Goal: Task Accomplishment & Management: Complete application form

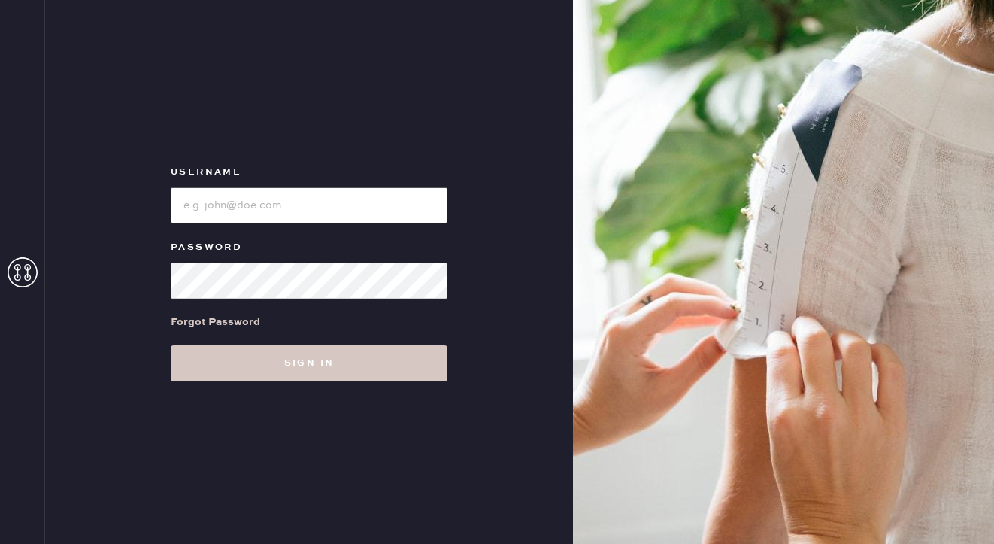
type input "reformationpaloalto"
click at [262, 207] on input "loginName" at bounding box center [309, 205] width 277 height 36
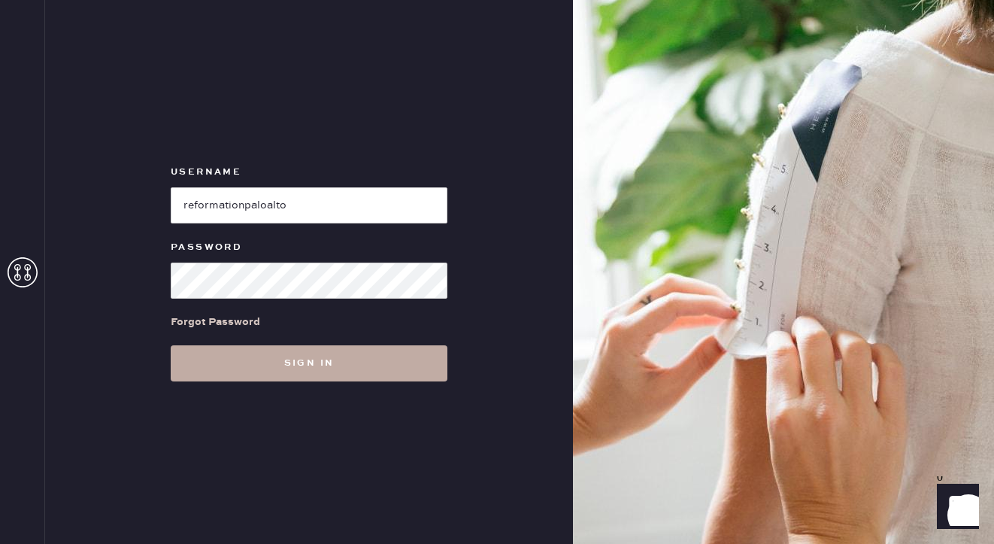
click at [229, 356] on button "Sign in" at bounding box center [309, 363] width 277 height 36
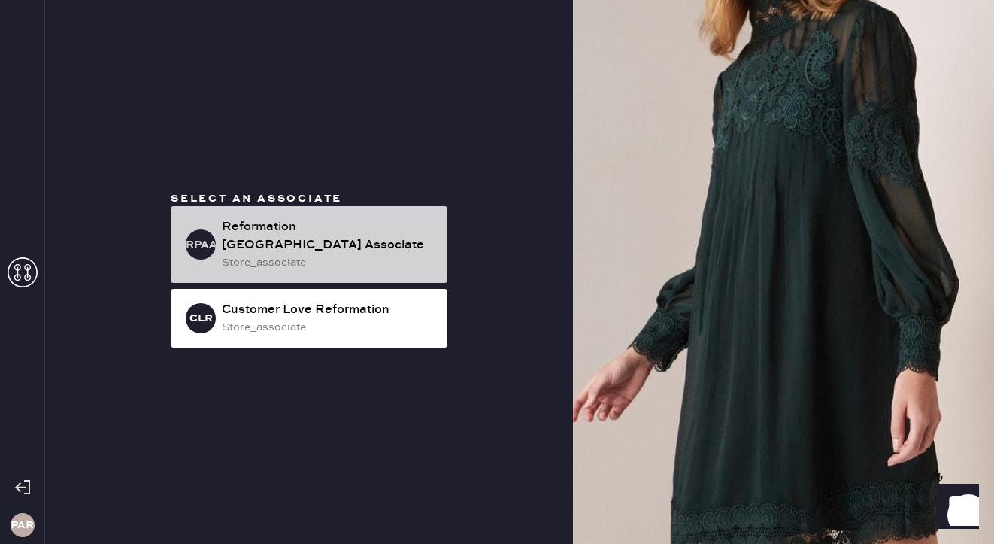
click at [410, 240] on div "Reformation [GEOGRAPHIC_DATA] Associate" at bounding box center [328, 236] width 213 height 36
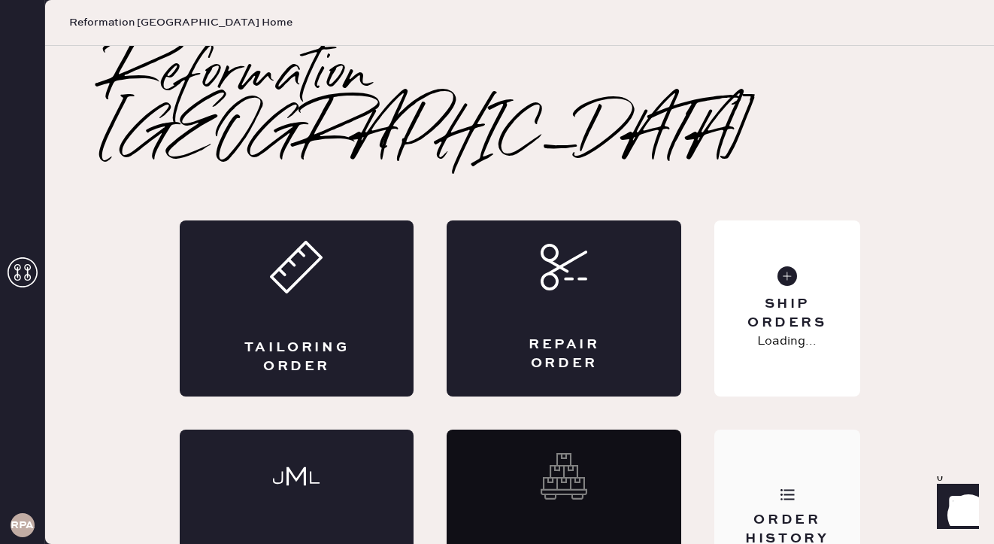
click at [784, 429] on div "Order History" at bounding box center [786, 517] width 145 height 176
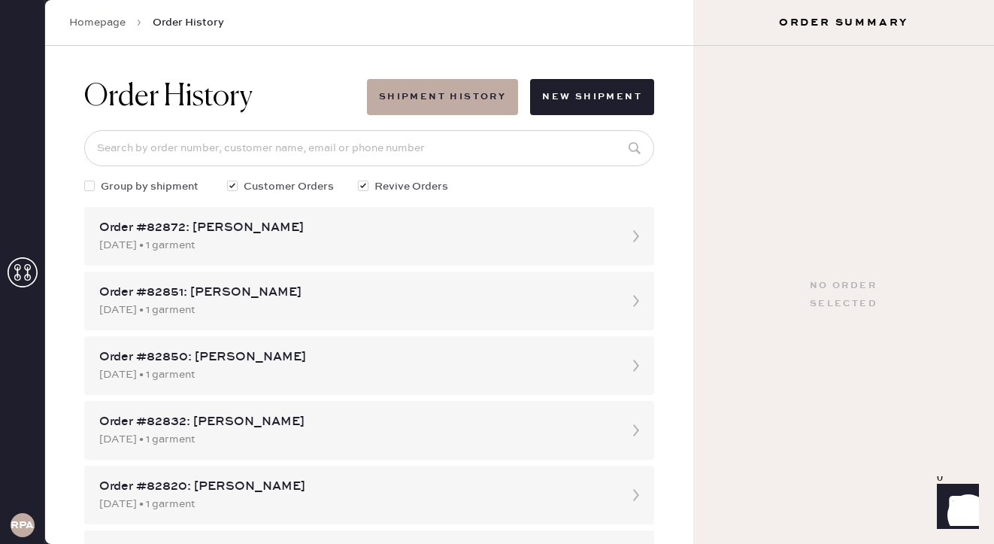
click at [110, 26] on link "Homepage" at bounding box center [97, 22] width 56 height 15
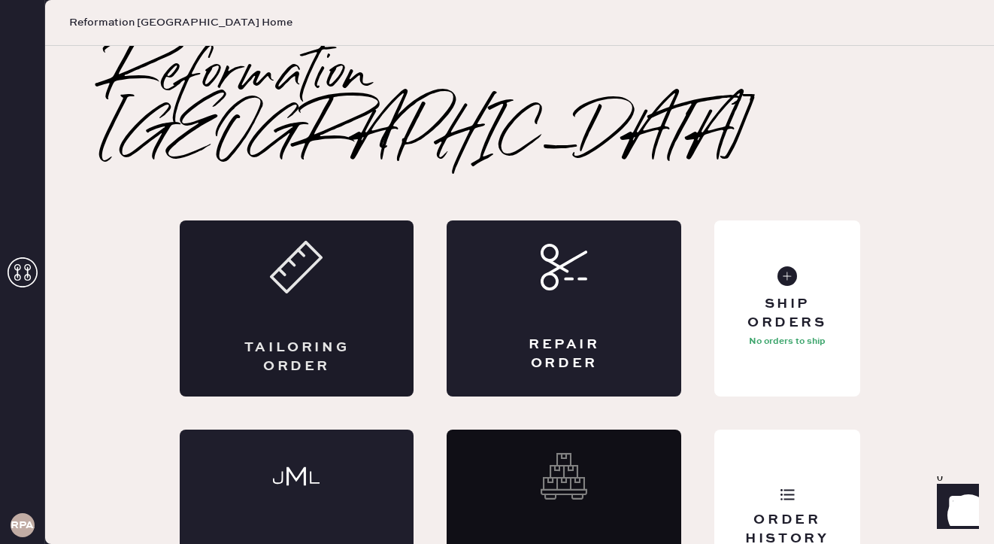
click at [313, 338] on div "Tailoring Order" at bounding box center [297, 357] width 114 height 38
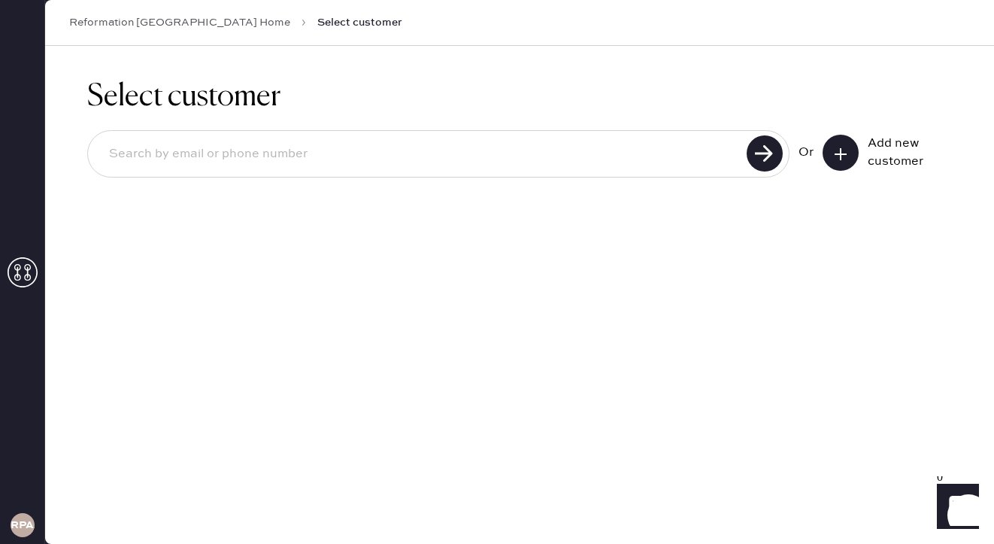
click at [599, 162] on input at bounding box center [419, 154] width 645 height 35
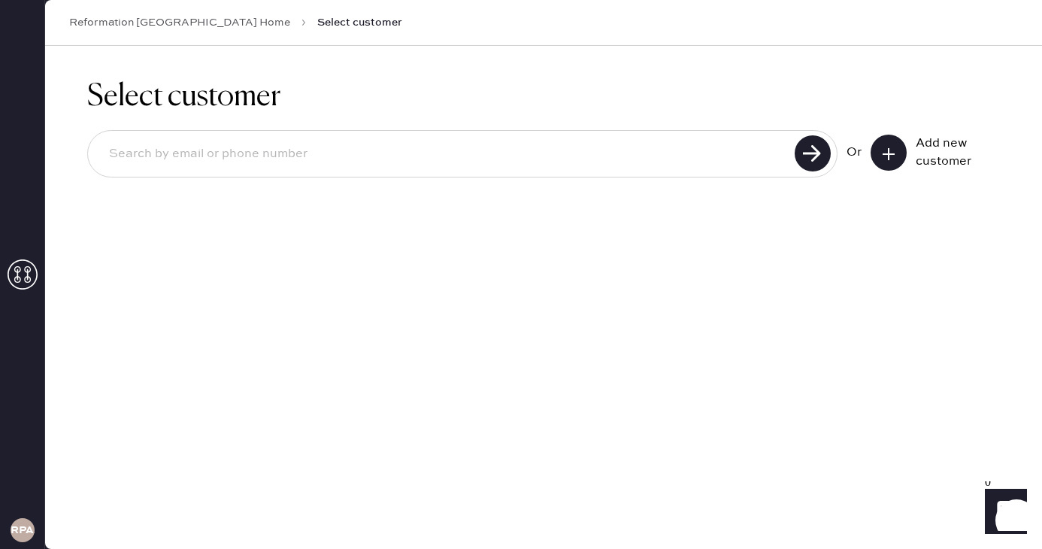
type input "g"
click at [889, 151] on use at bounding box center [889, 154] width 12 height 12
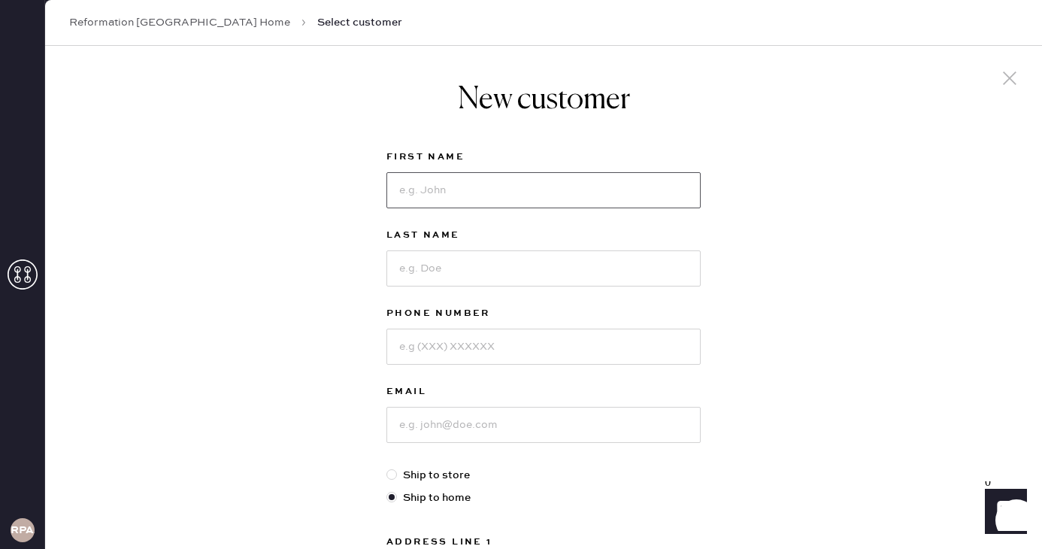
click at [578, 198] on input at bounding box center [543, 190] width 314 height 36
type input "g"
type input "Gaby"
click at [583, 250] on input at bounding box center [543, 268] width 314 height 36
type input "g"
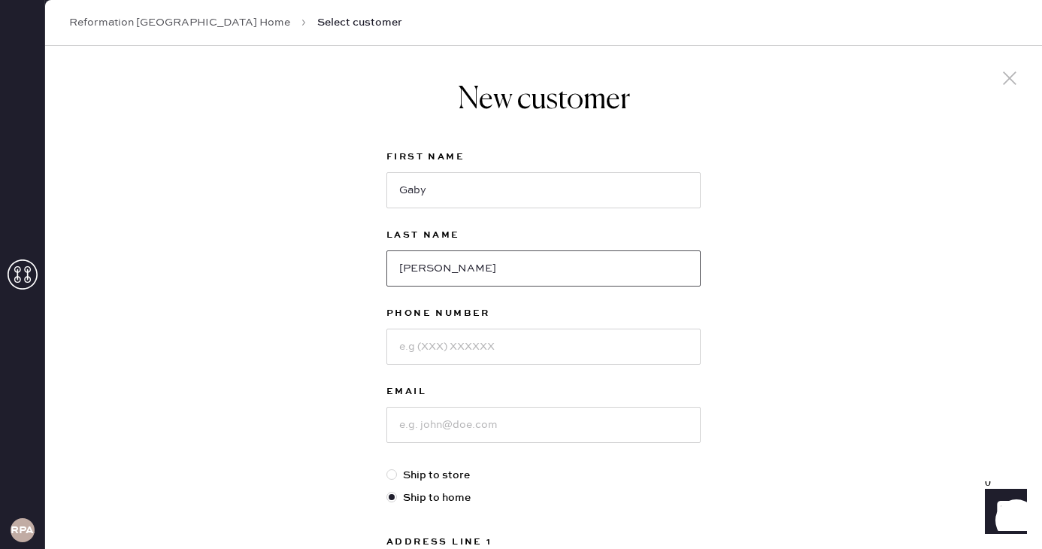
type input "[PERSON_NAME]"
click at [525, 342] on input at bounding box center [543, 347] width 314 height 36
type input "7733170688"
click at [540, 430] on input at bounding box center [543, 425] width 314 height 36
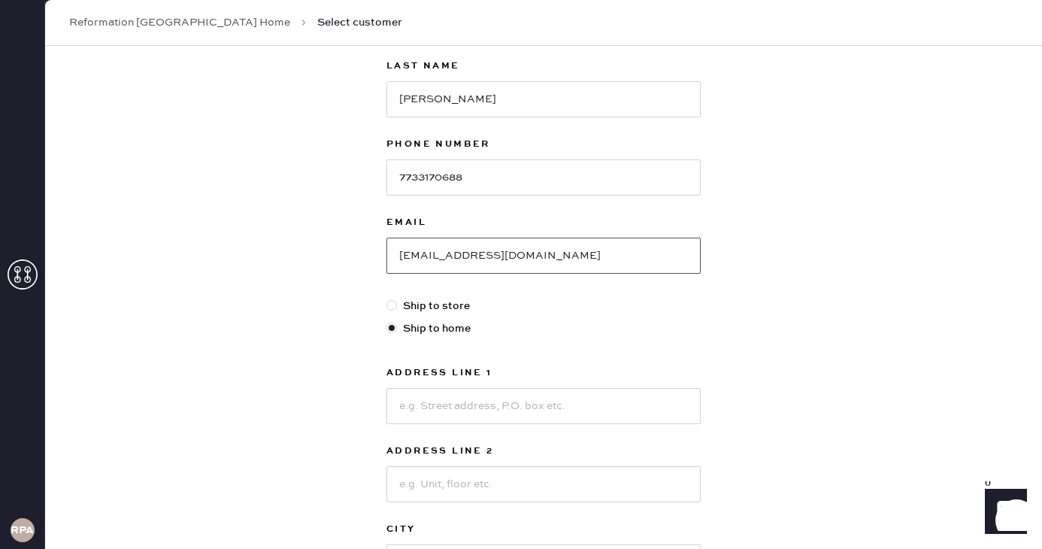
scroll to position [174, 0]
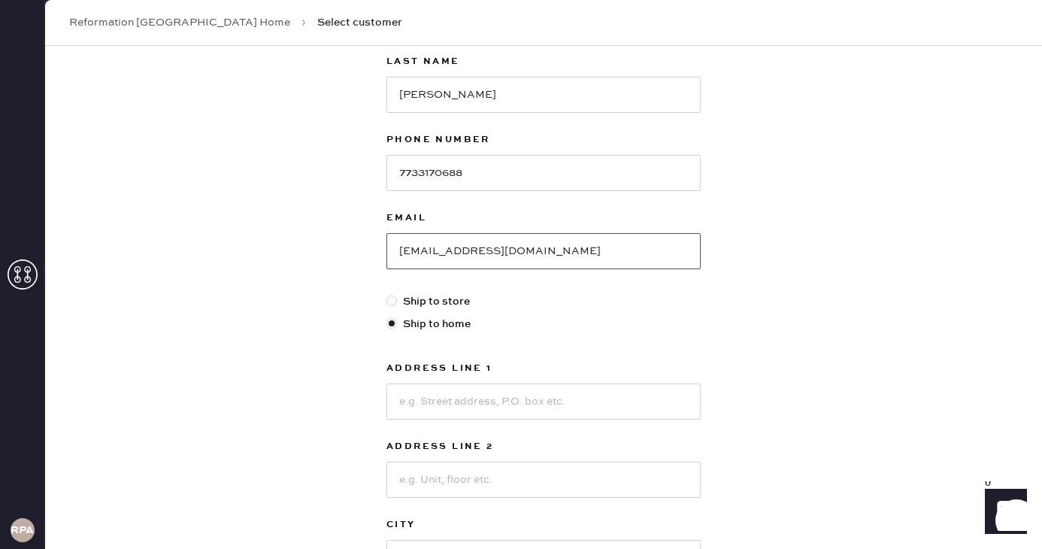
type input "[EMAIL_ADDRESS][DOMAIN_NAME]"
click at [613, 406] on input at bounding box center [543, 401] width 314 height 36
click at [791, 288] on div "New customer First Name Gaby Last Name [PERSON_NAME] Phone Number [PHONE_NUMBER…" at bounding box center [543, 338] width 997 height 932
click at [541, 392] on input "110" at bounding box center [543, 401] width 314 height 36
drag, startPoint x: 538, startPoint y: 395, endPoint x: 538, endPoint y: 376, distance: 19.5
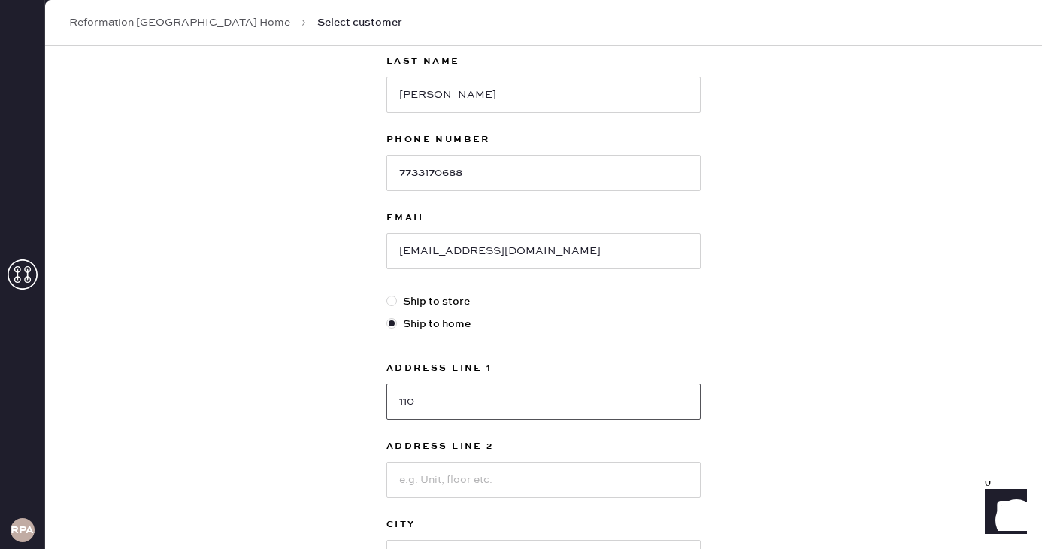
click at [538, 395] on input "110" at bounding box center [543, 401] width 314 height 36
type input "[STREET_ADDRESS]"
click at [557, 480] on input at bounding box center [543, 480] width 314 height 36
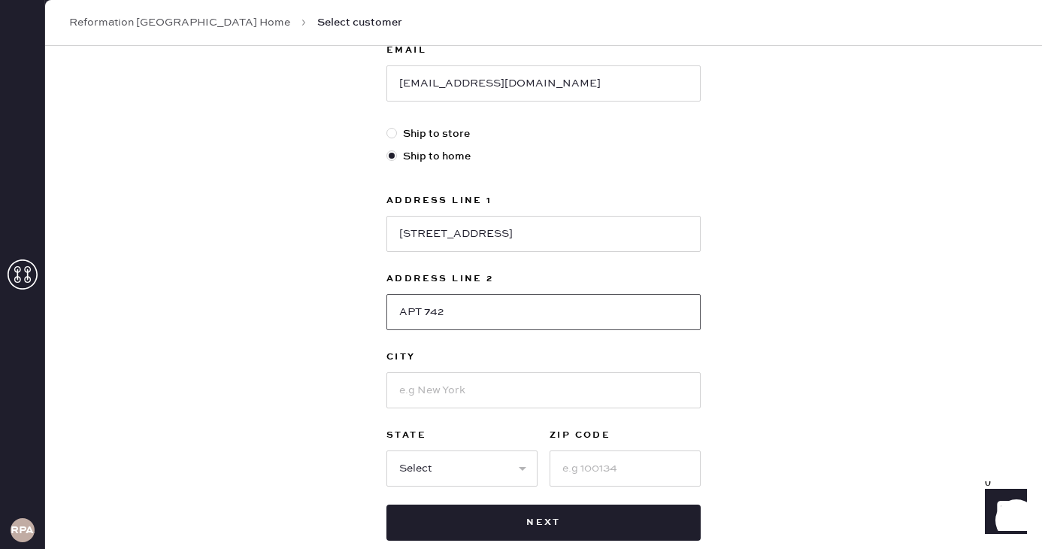
scroll to position [343, 0]
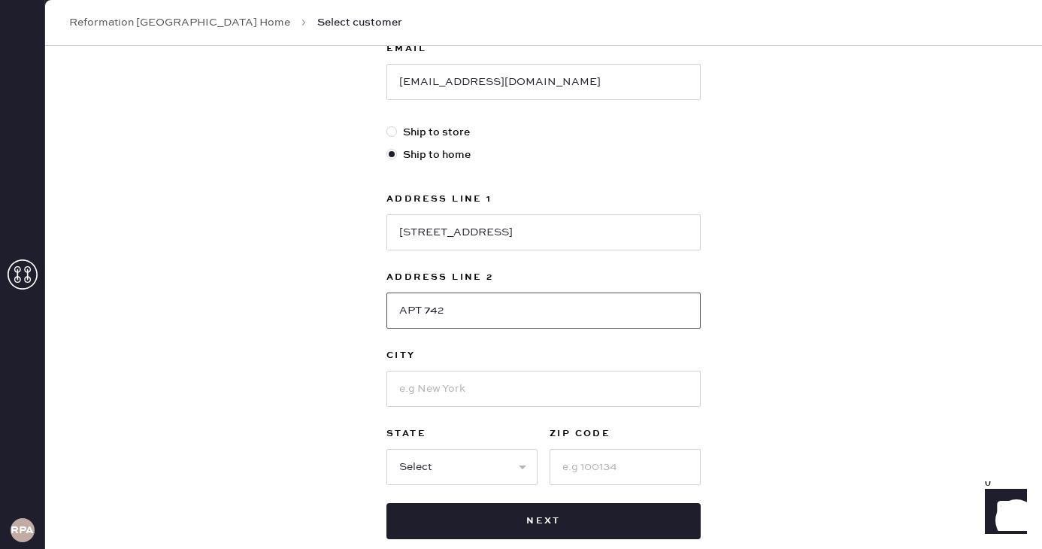
type input "APT 742"
click at [613, 370] on div at bounding box center [543, 387] width 314 height 39
click at [616, 387] on input at bounding box center [543, 389] width 314 height 36
type input "[GEOGRAPHIC_DATA]"
click at [447, 487] on div "First Name Gaby Last Name [PERSON_NAME] Phone Number [PHONE_NUMBER] Email [EMAI…" at bounding box center [543, 172] width 314 height 734
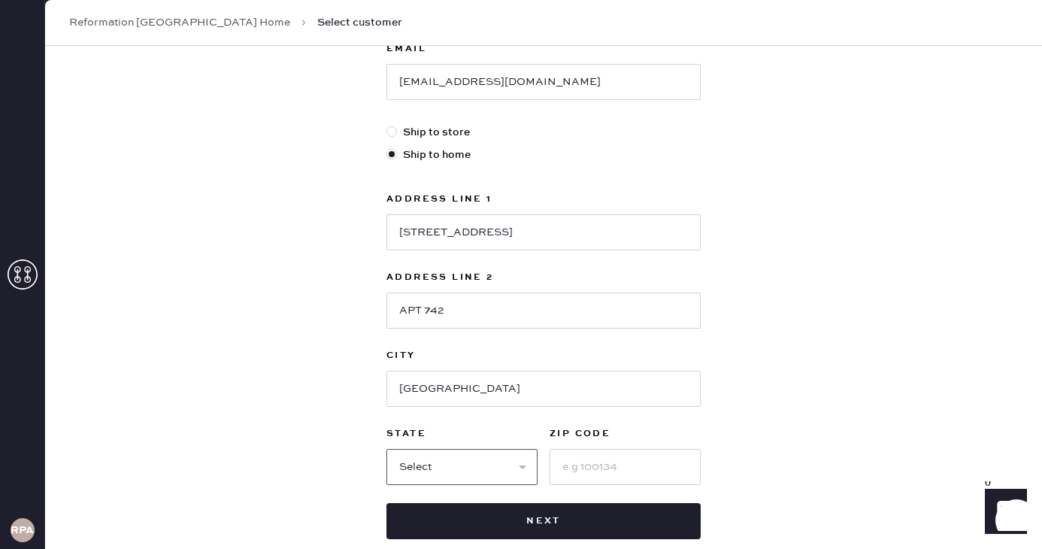
click at [447, 471] on select "Select AK AL AR AZ CA CO CT [GEOGRAPHIC_DATA] DE FL [GEOGRAPHIC_DATA] HI [GEOGR…" at bounding box center [461, 467] width 151 height 36
select select "CA"
click at [617, 456] on input at bounding box center [625, 467] width 151 height 36
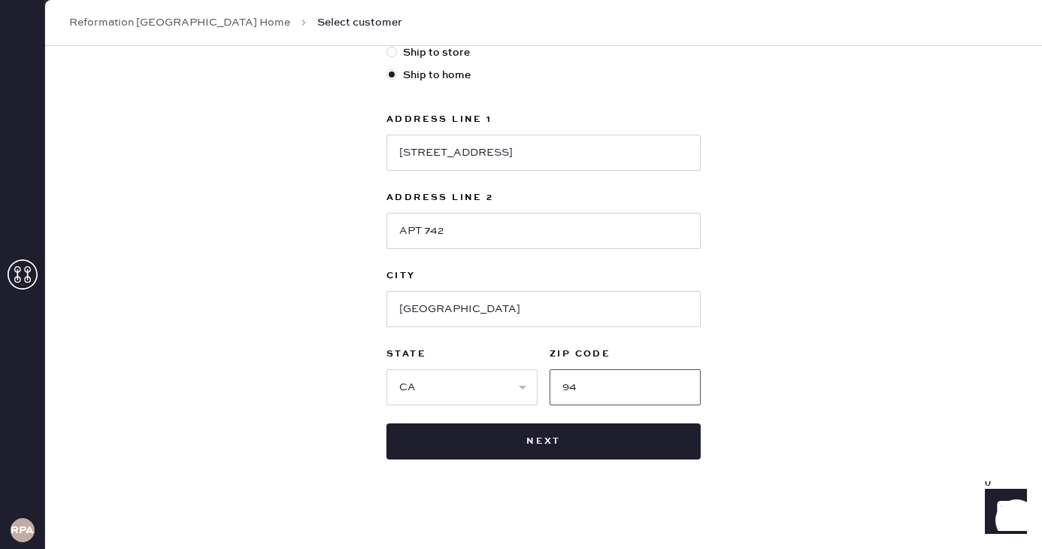
scroll to position [429, 0]
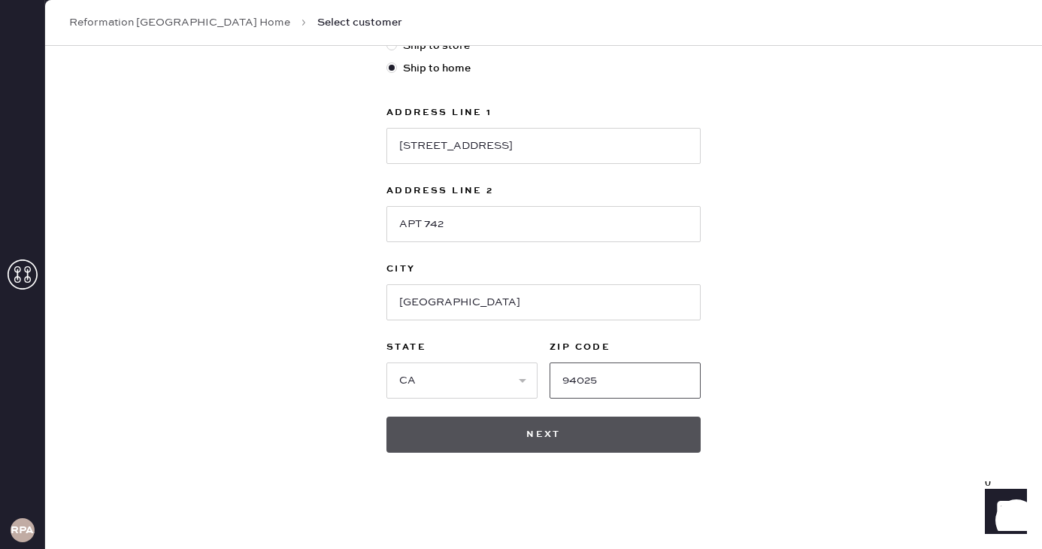
type input "94025"
click at [589, 417] on button "Next" at bounding box center [543, 434] width 314 height 36
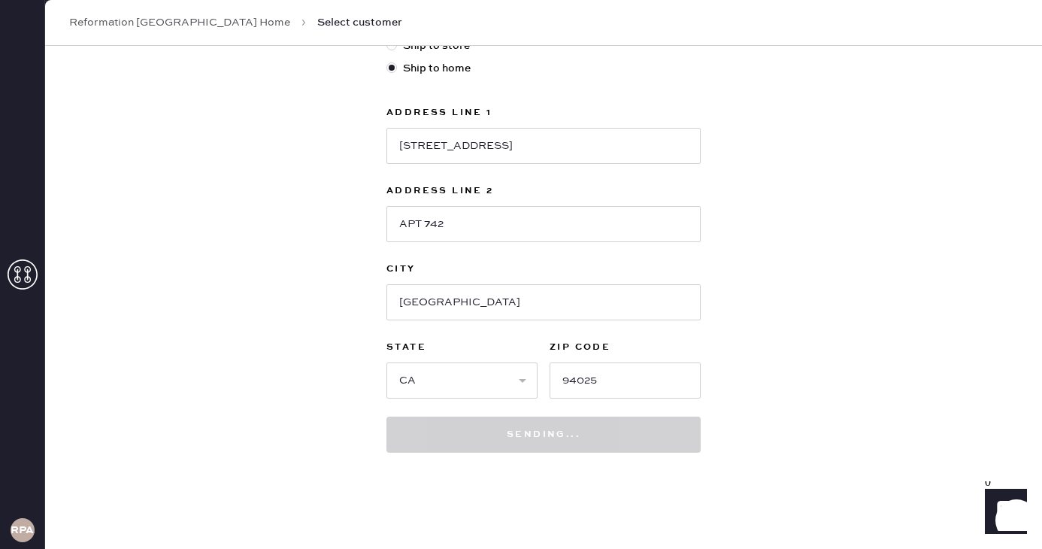
scroll to position [0, 0]
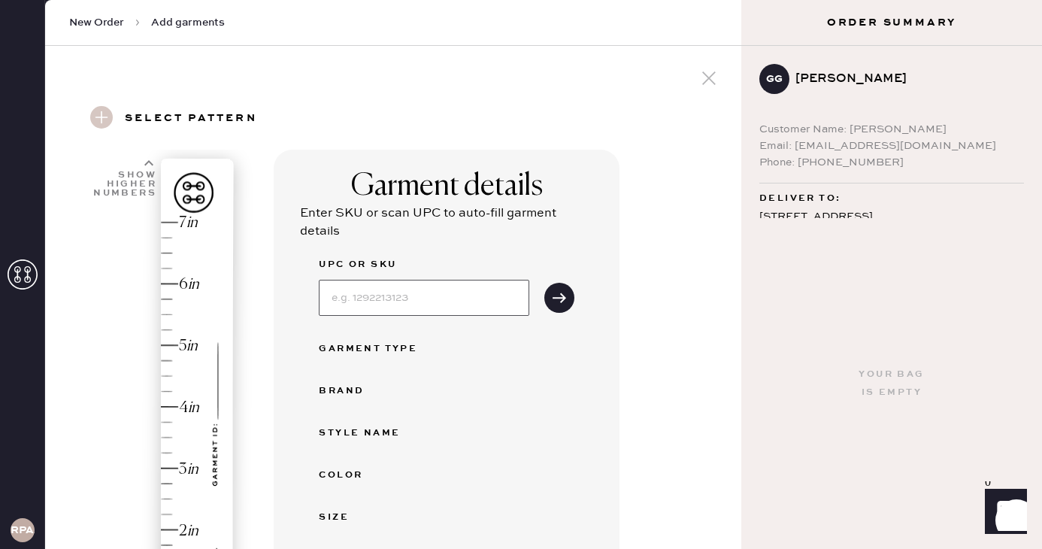
click at [442, 280] on input at bounding box center [424, 298] width 210 height 36
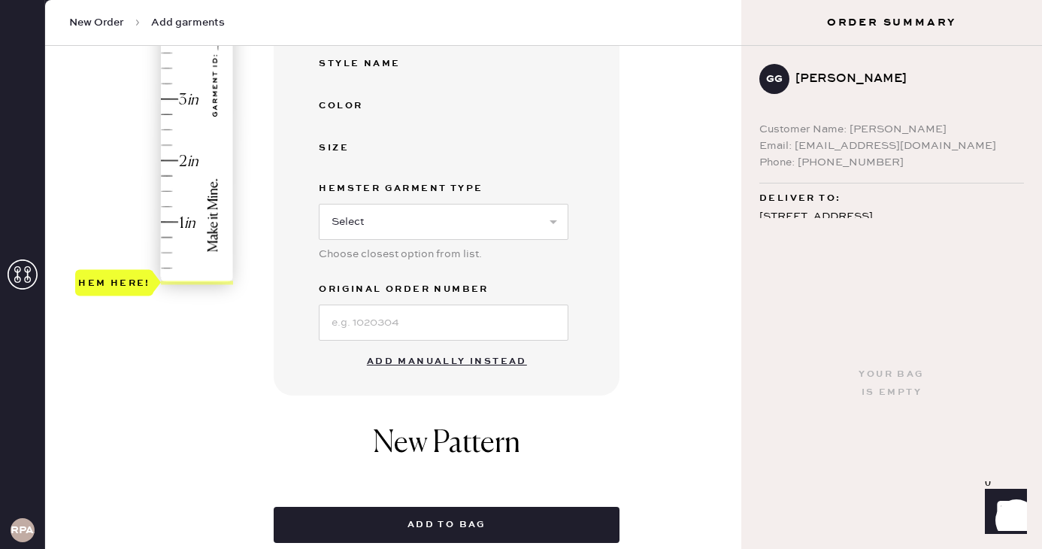
scroll to position [393, 0]
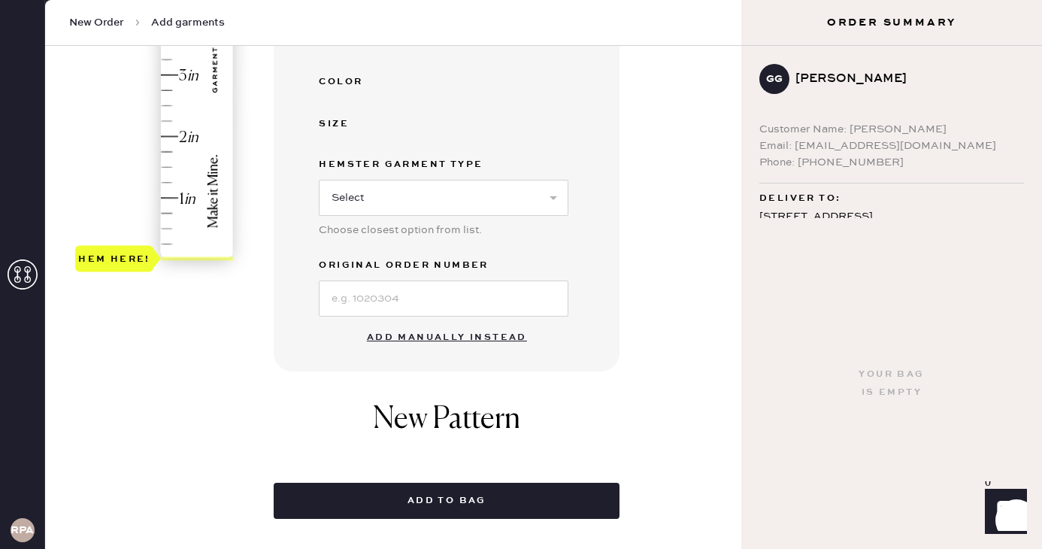
click at [374, 337] on button "Add manually instead" at bounding box center [447, 338] width 178 height 30
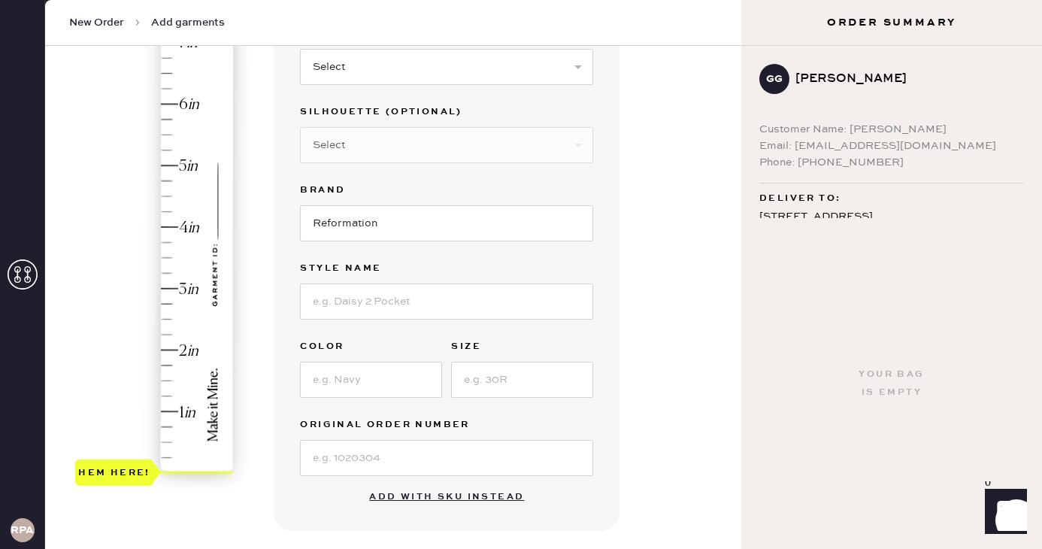
scroll to position [184, 0]
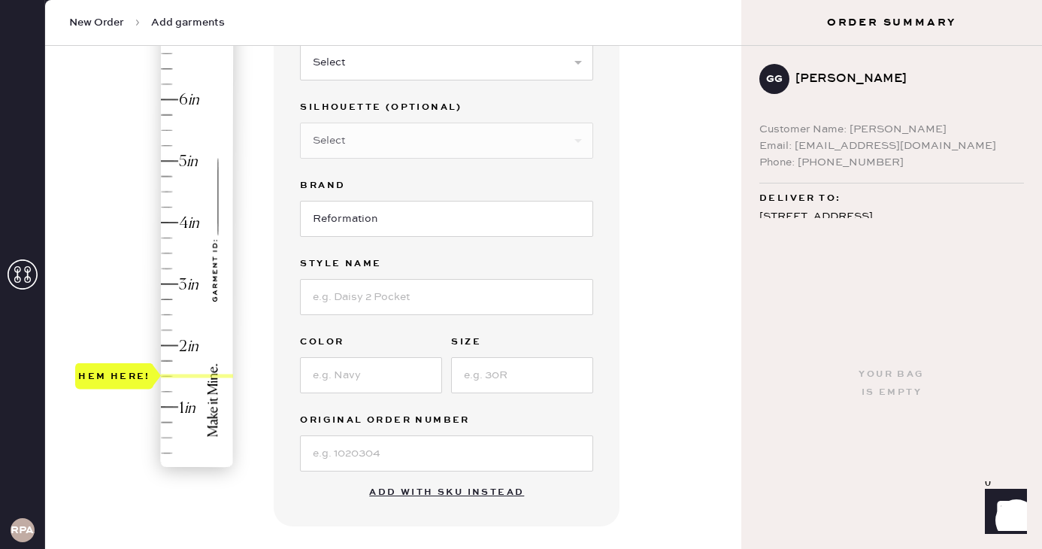
drag, startPoint x: 141, startPoint y: 459, endPoint x: 141, endPoint y: 371, distance: 88.0
click at [141, 371] on div "Hem here!" at bounding box center [114, 376] width 72 height 18
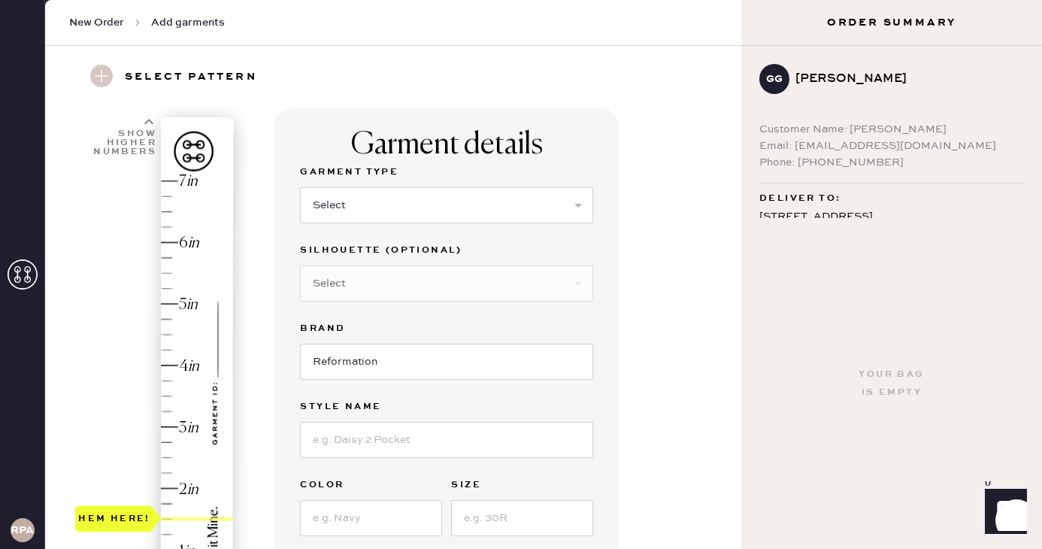
scroll to position [0, 0]
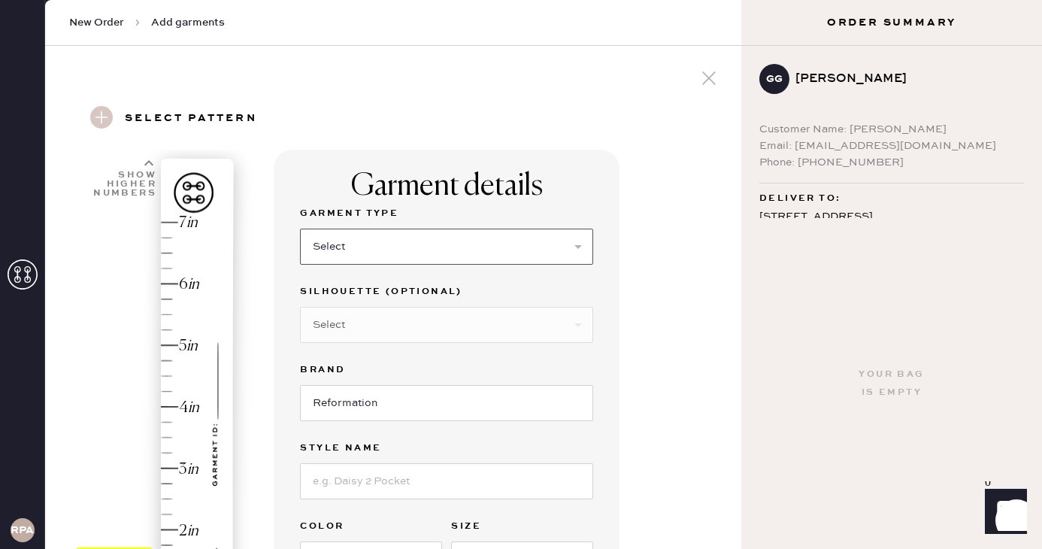
click at [347, 243] on select "Select Basic Skirt Jeans Leggings Pants Shorts Basic Sleeved Dress Basic Sleeve…" at bounding box center [446, 247] width 293 height 36
select select "4"
click at [356, 332] on select "Select Joggers Shorts Cropped Flare Boot Cut Straight Skinny Other" at bounding box center [446, 325] width 293 height 36
select select "11"
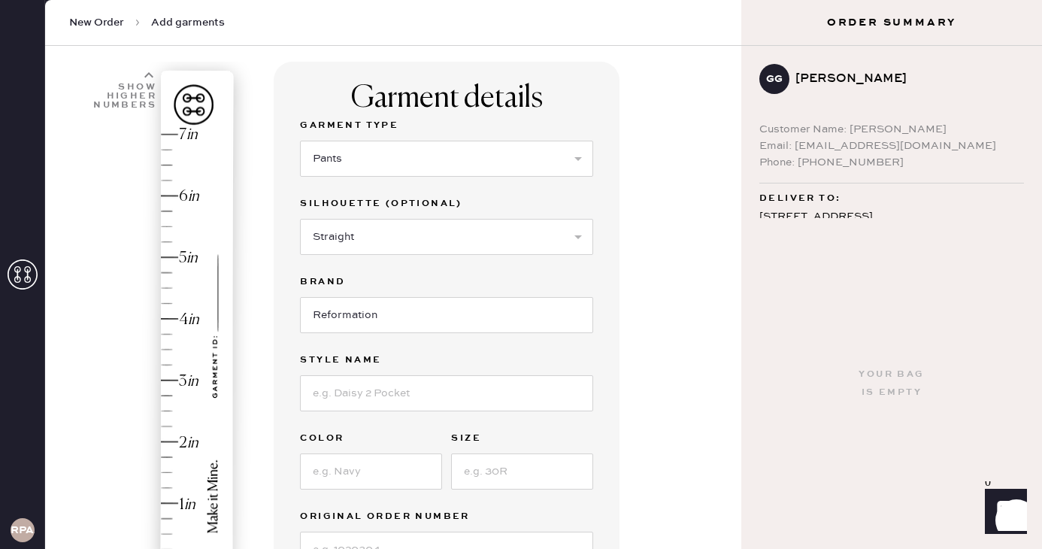
scroll to position [101, 0]
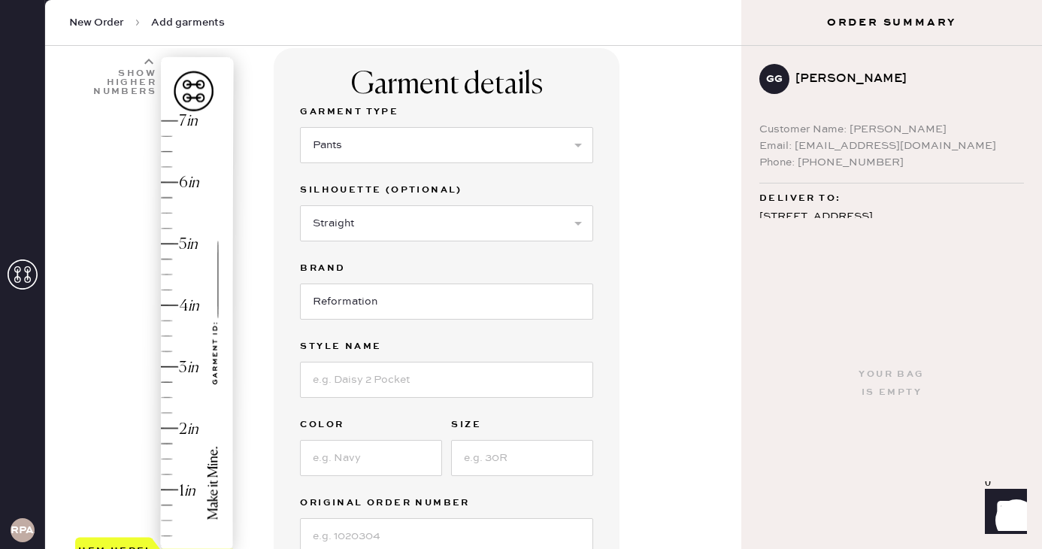
click at [395, 438] on div "Color" at bounding box center [371, 446] width 142 height 60
click at [392, 385] on input at bounding box center [446, 380] width 293 height 36
type input "[PERSON_NAME] Pant"
click at [401, 471] on input at bounding box center [371, 458] width 142 height 36
type input "Mole"
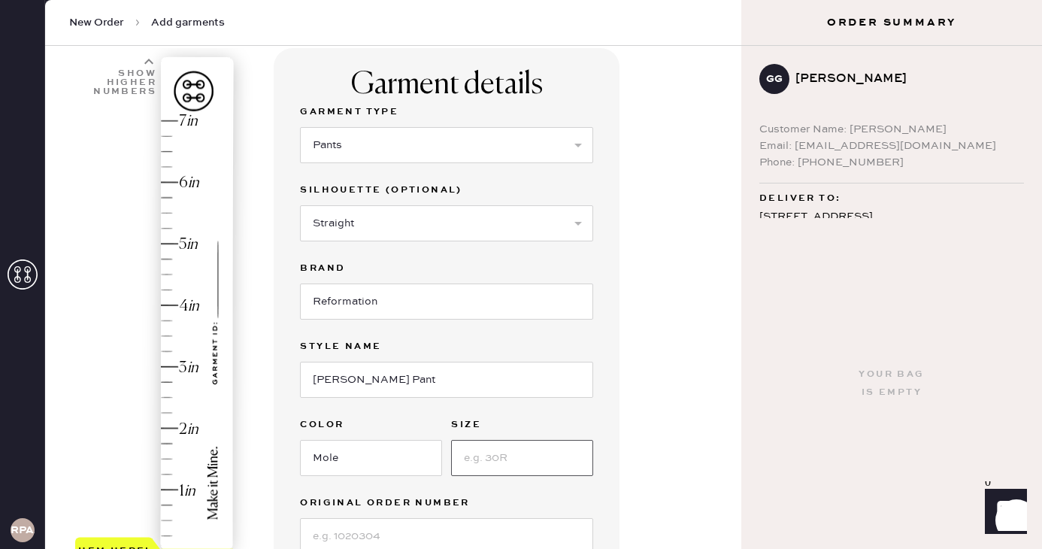
click at [513, 453] on input at bounding box center [522, 458] width 142 height 36
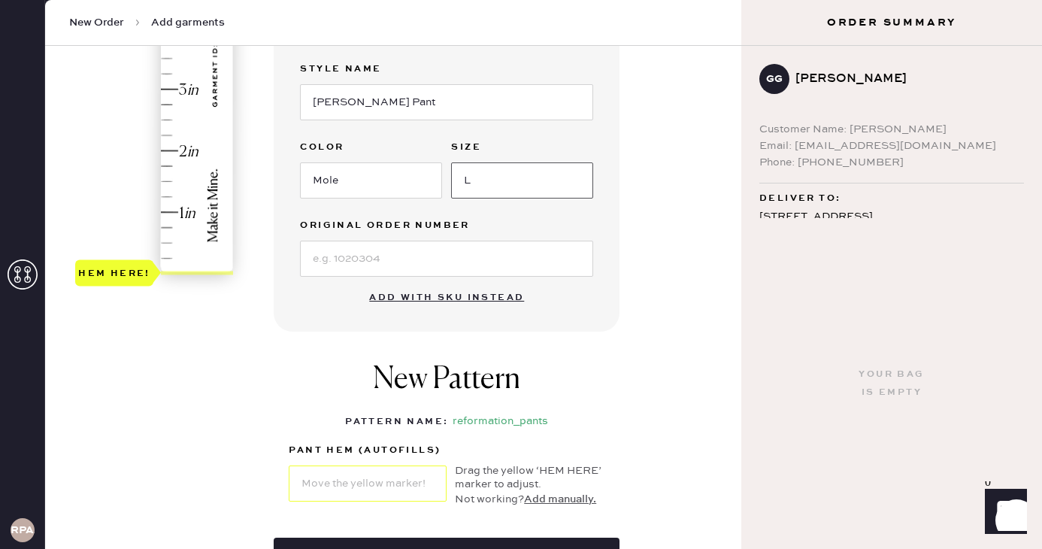
scroll to position [362, 0]
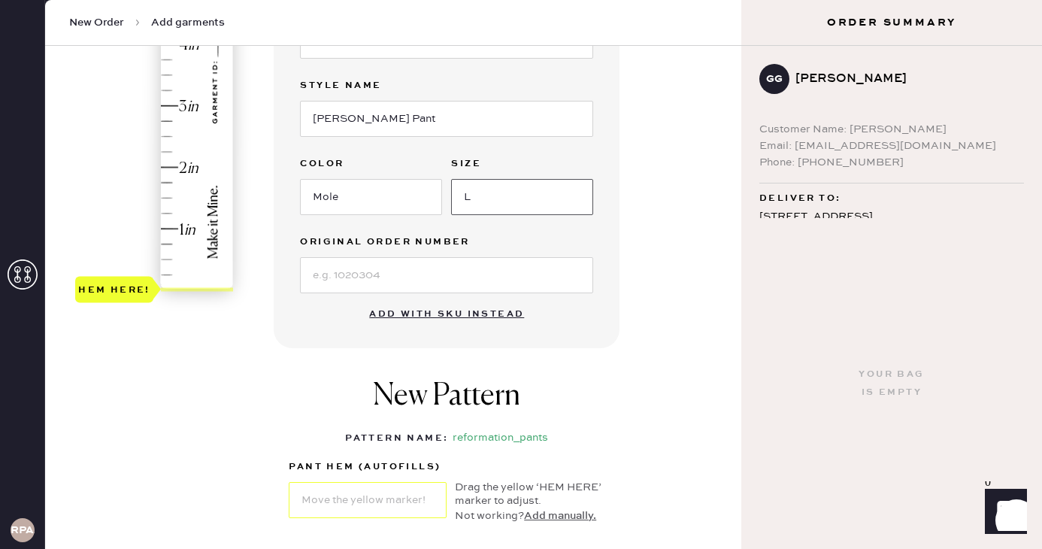
type input "L"
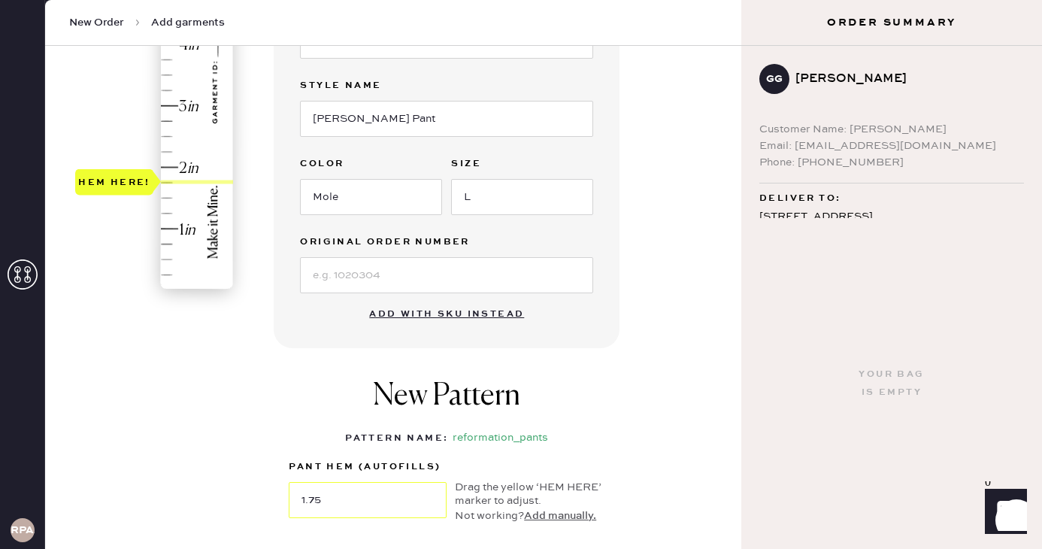
type input "1.5"
drag, startPoint x: 119, startPoint y: 293, endPoint x: 129, endPoint y: 201, distance: 93.1
click at [130, 201] on div "Hem here!" at bounding box center [114, 198] width 72 height 18
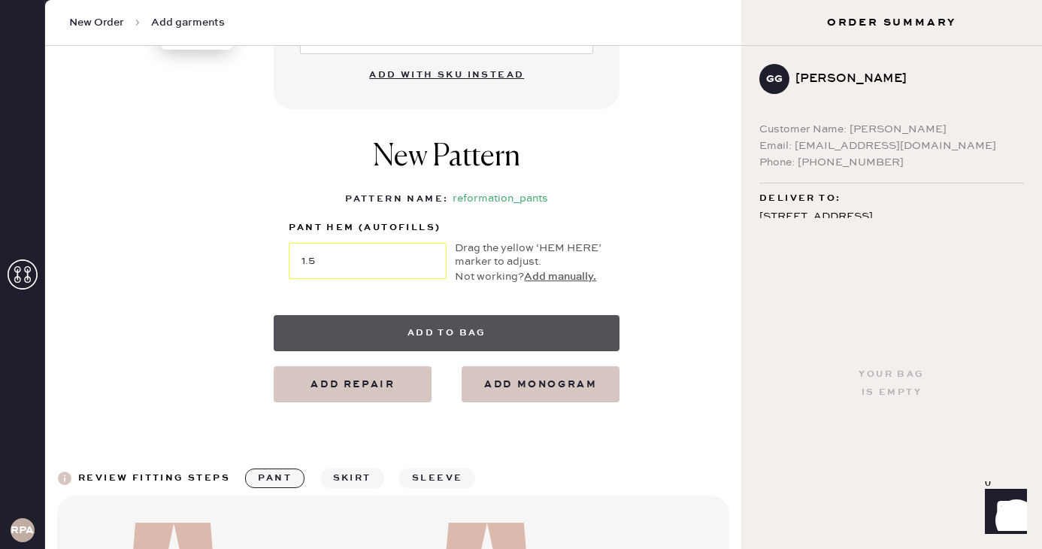
click at [318, 331] on button "Add to bag" at bounding box center [447, 333] width 346 height 36
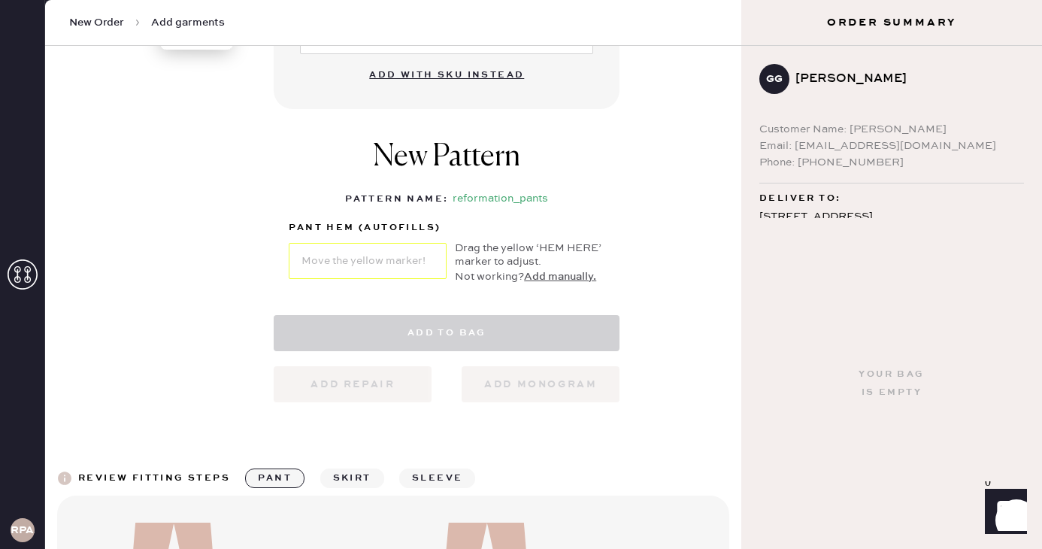
select select "4"
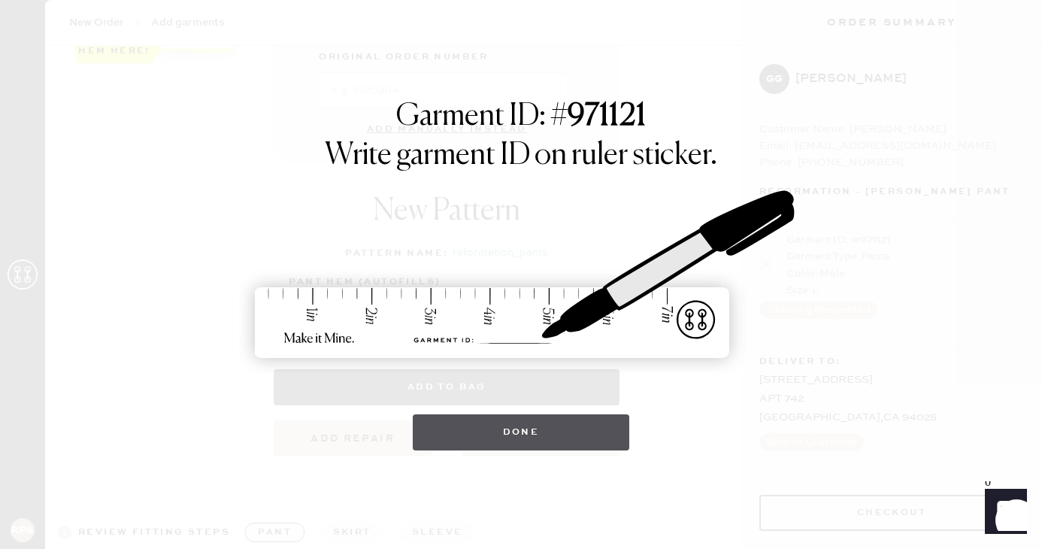
click at [589, 416] on button "Done" at bounding box center [521, 432] width 217 height 36
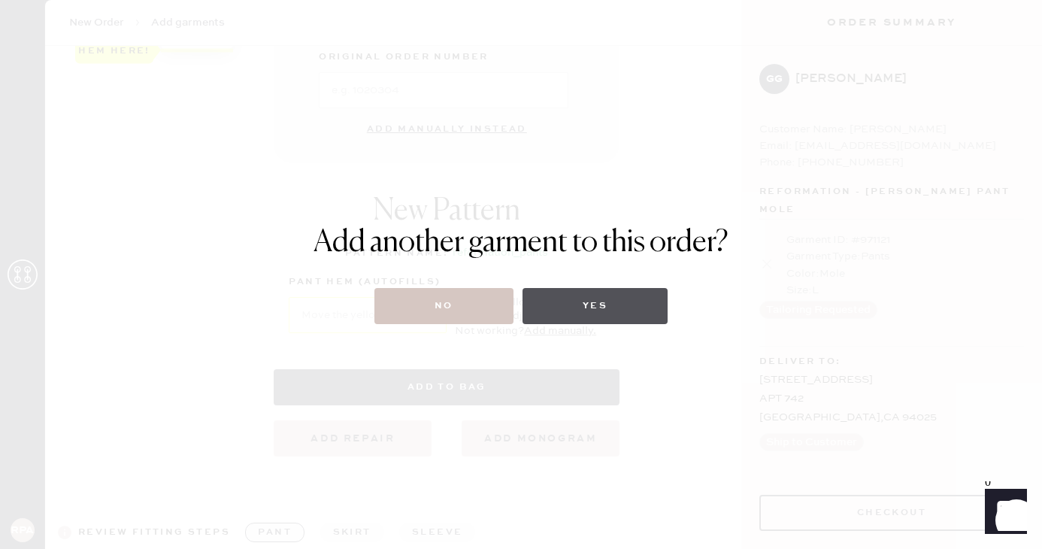
click at [587, 309] on button "Yes" at bounding box center [594, 306] width 145 height 36
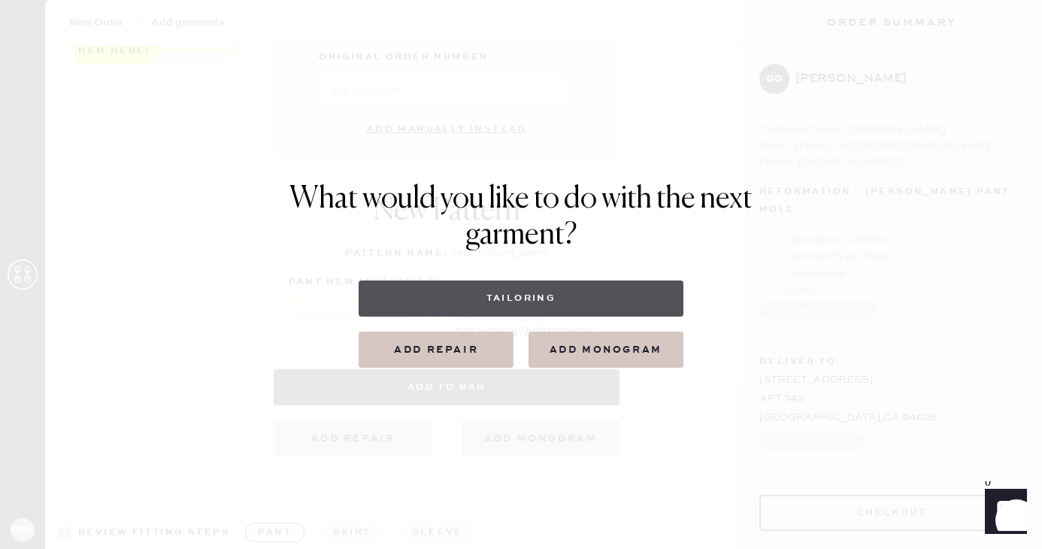
click at [530, 298] on button "Tailoring" at bounding box center [521, 298] width 324 height 36
select select
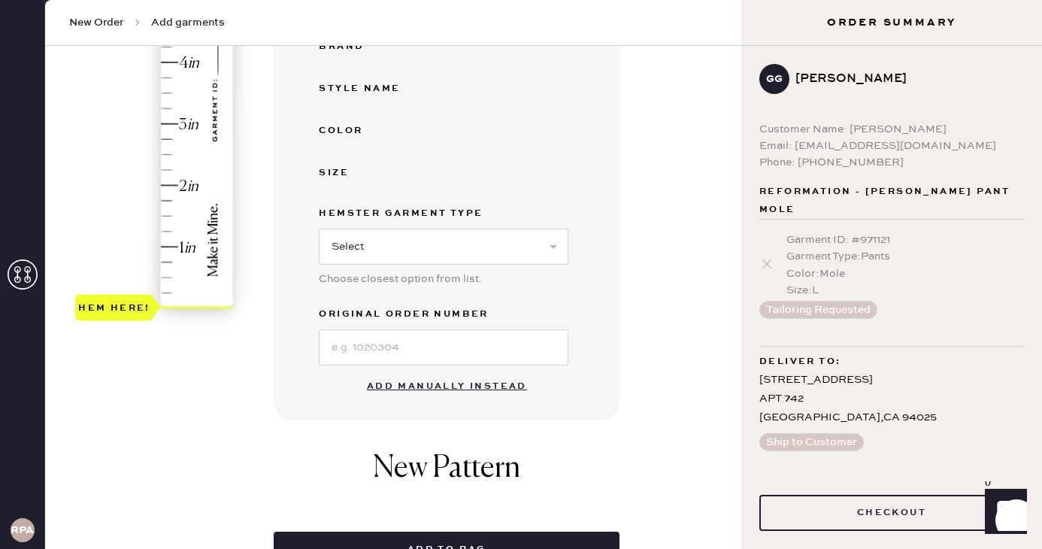
scroll to position [392, 0]
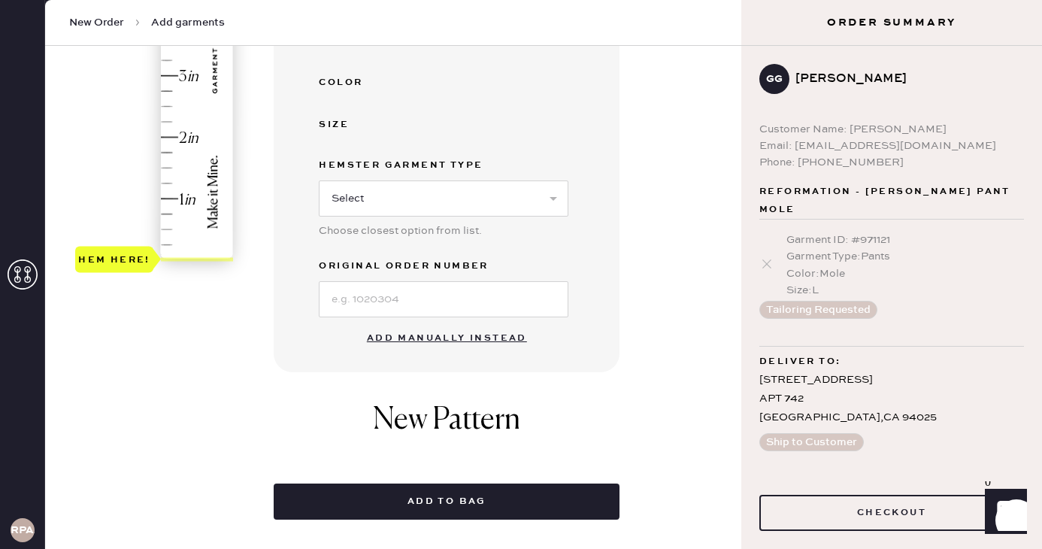
click at [424, 337] on button "Add manually instead" at bounding box center [447, 338] width 178 height 30
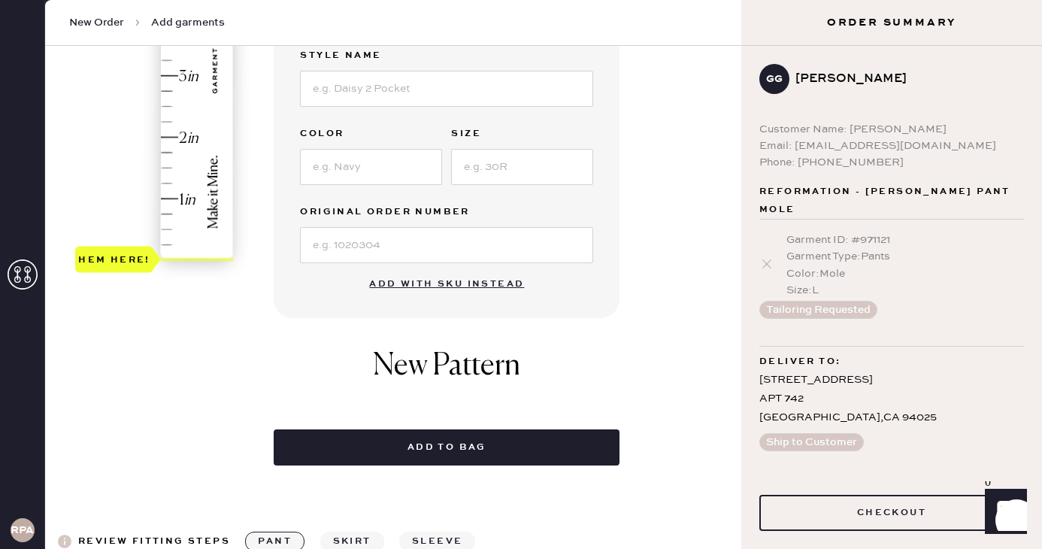
scroll to position [0, 0]
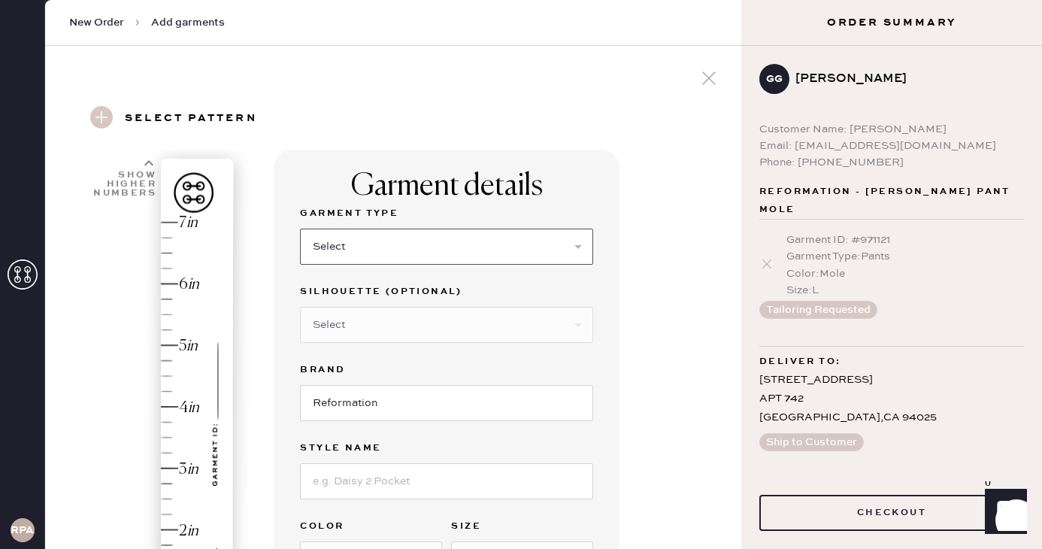
click at [453, 258] on select "Select Basic Skirt Jeans Leggings Pants Shorts Basic Sleeved Dress Basic Sleeve…" at bounding box center [446, 247] width 293 height 36
select select "2"
click at [347, 338] on select "Select Shorts Cropped Flare Boot Cut Straight Skinny Other" at bounding box center [446, 325] width 293 height 36
select select "other"
click at [383, 406] on input at bounding box center [446, 403] width 293 height 36
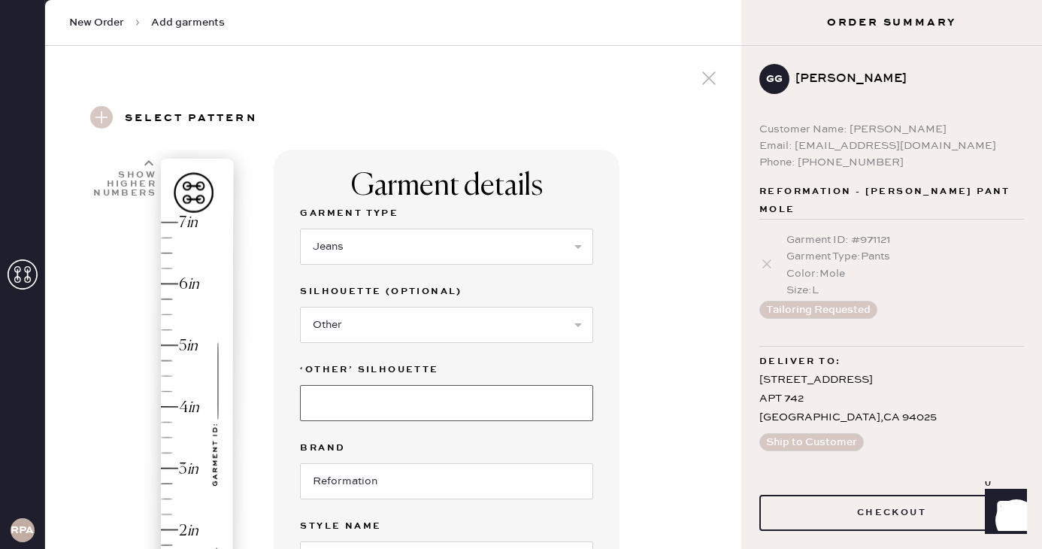
type input "Wide Leg"
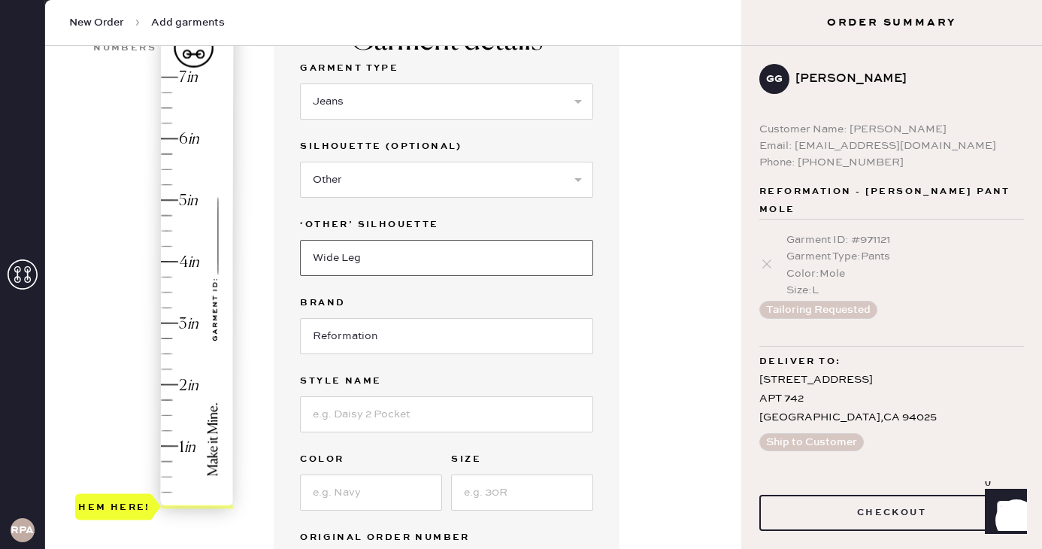
scroll to position [147, 0]
click at [411, 416] on input at bounding box center [446, 413] width 293 height 36
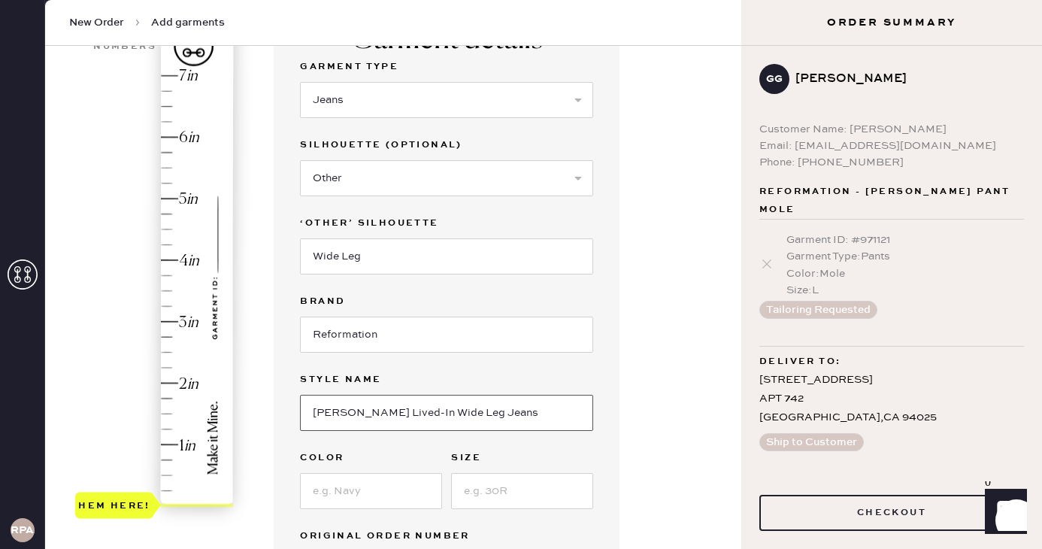
drag, startPoint x: 395, startPoint y: 410, endPoint x: 344, endPoint y: 410, distance: 51.1
click at [344, 410] on input "[PERSON_NAME] Lived-In Wide Leg Jeans" at bounding box center [446, 413] width 293 height 36
type input "[PERSON_NAME] Wide Leg Jeans"
click at [382, 486] on input at bounding box center [371, 491] width 142 height 36
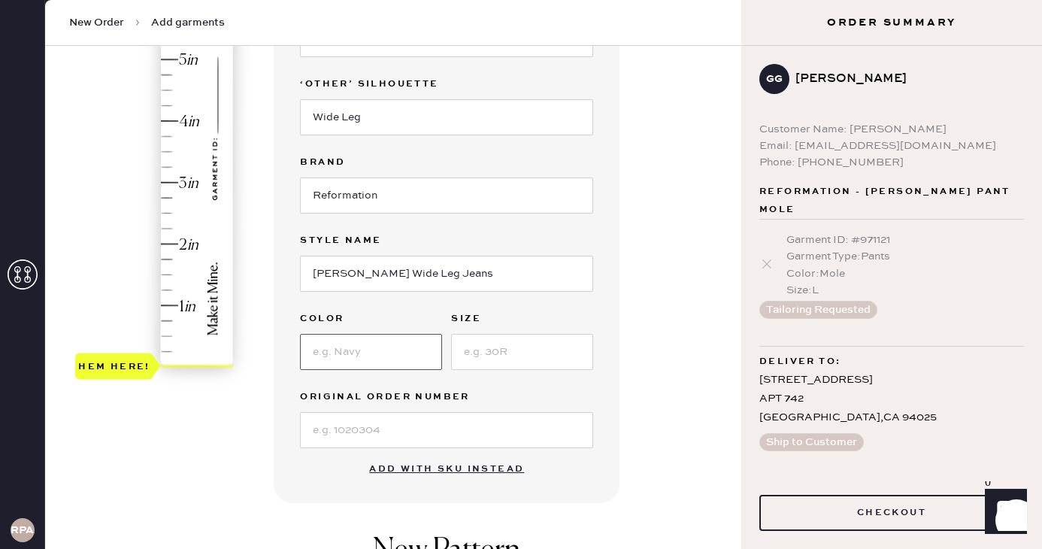
scroll to position [289, 0]
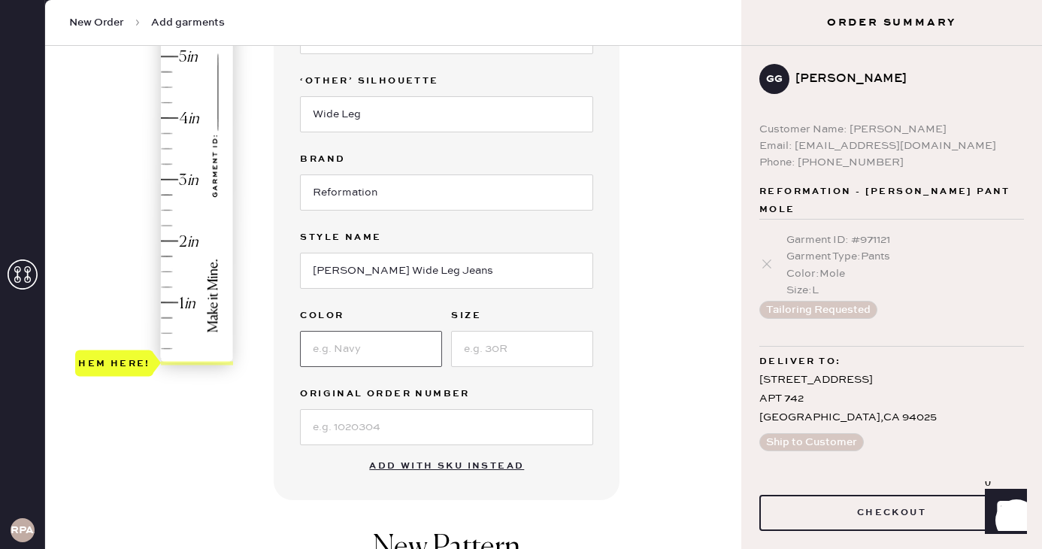
type input "Medium Wash"
click at [470, 350] on input at bounding box center [522, 349] width 142 height 36
type input "30"
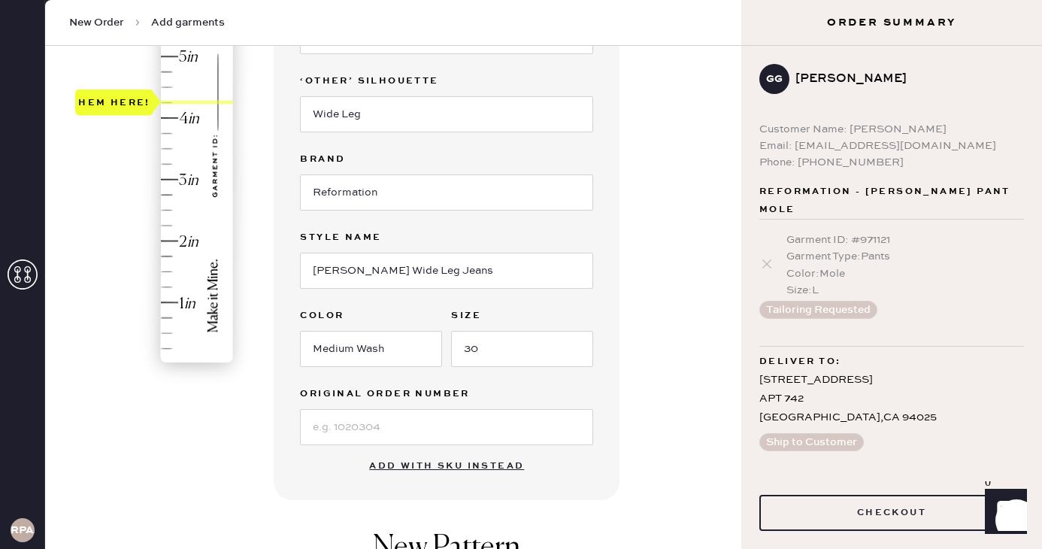
type input "3.75"
drag, startPoint x: 129, startPoint y: 347, endPoint x: 141, endPoint y: 138, distance: 209.4
click at [141, 138] on div "Hem here!" at bounding box center [155, 149] width 160 height 444
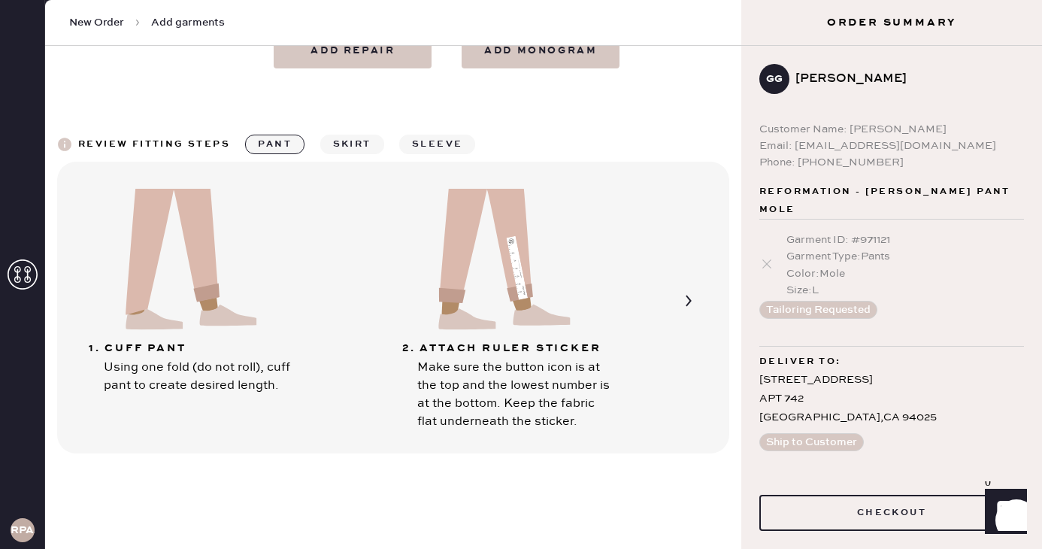
scroll to position [716, 0]
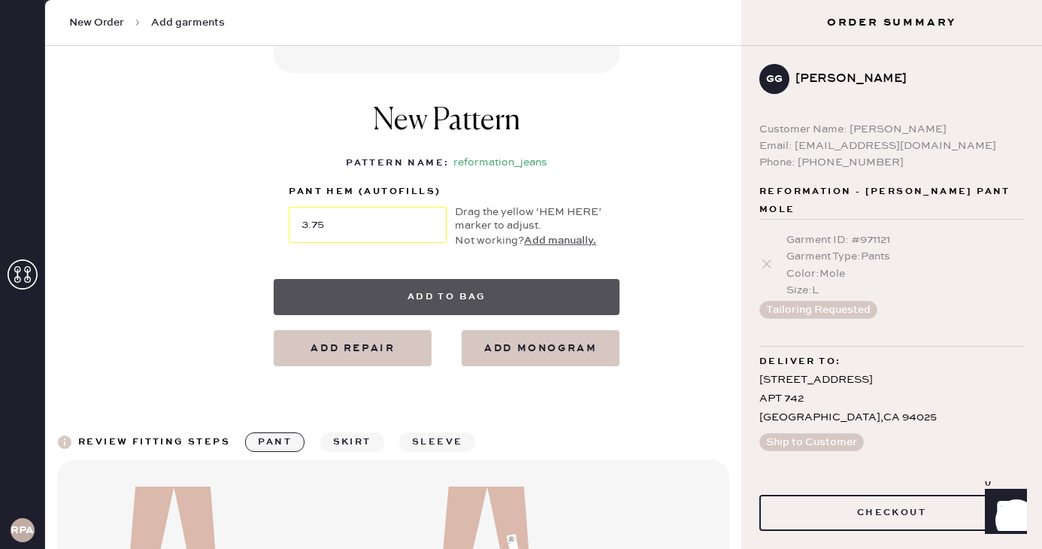
click at [450, 307] on button "Add to bag" at bounding box center [447, 297] width 346 height 36
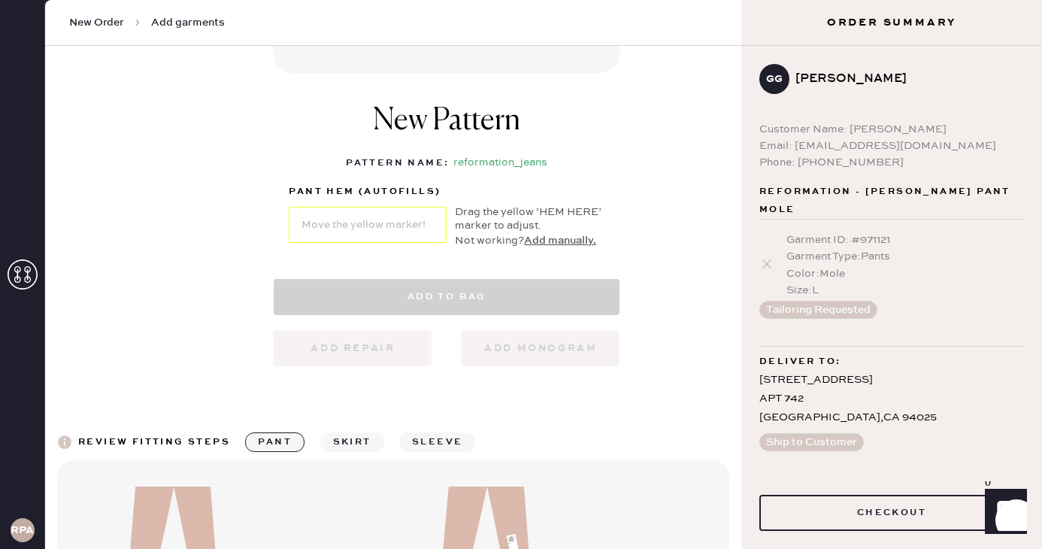
select select "2"
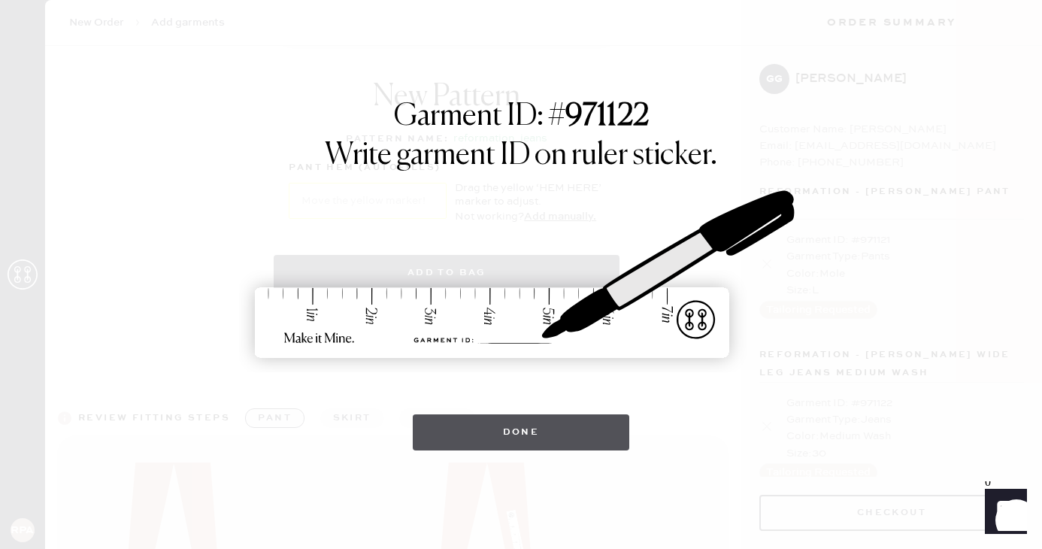
click at [540, 422] on button "Done" at bounding box center [521, 432] width 217 height 36
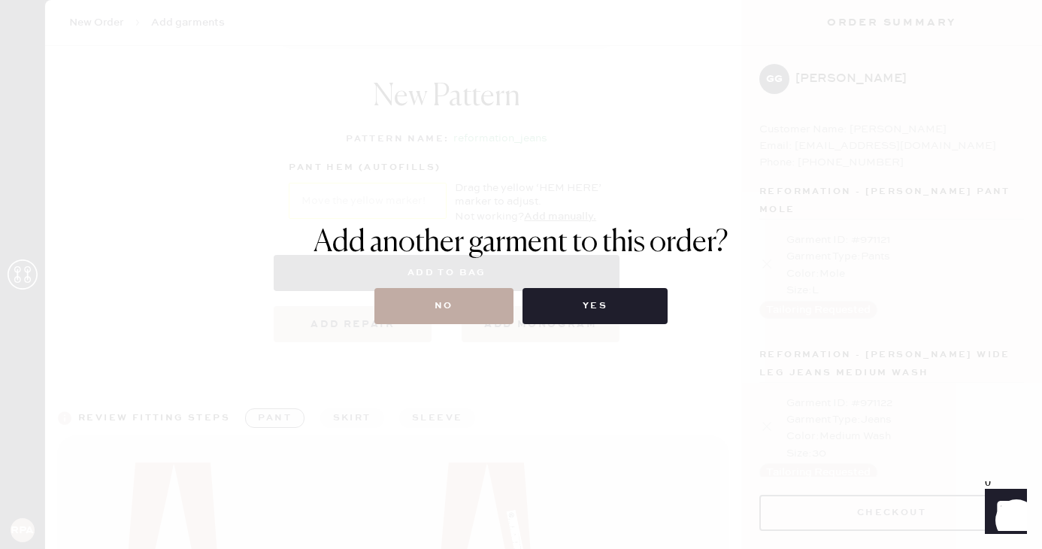
click at [492, 318] on button "No" at bounding box center [443, 306] width 139 height 36
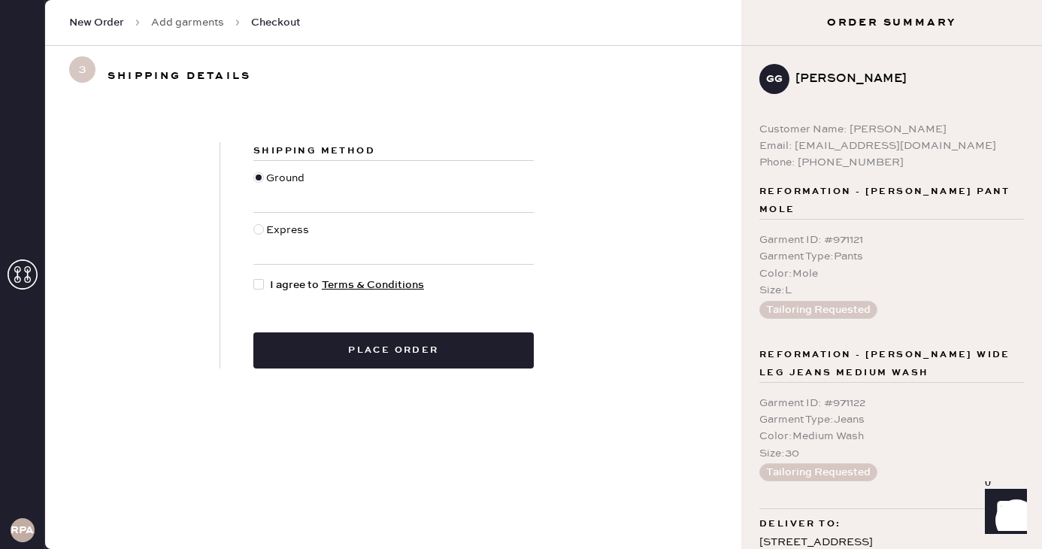
click at [261, 285] on div at bounding box center [258, 284] width 11 height 11
click at [254, 277] on input "I agree to Terms & Conditions" at bounding box center [253, 277] width 1 height 1
checkbox input "true"
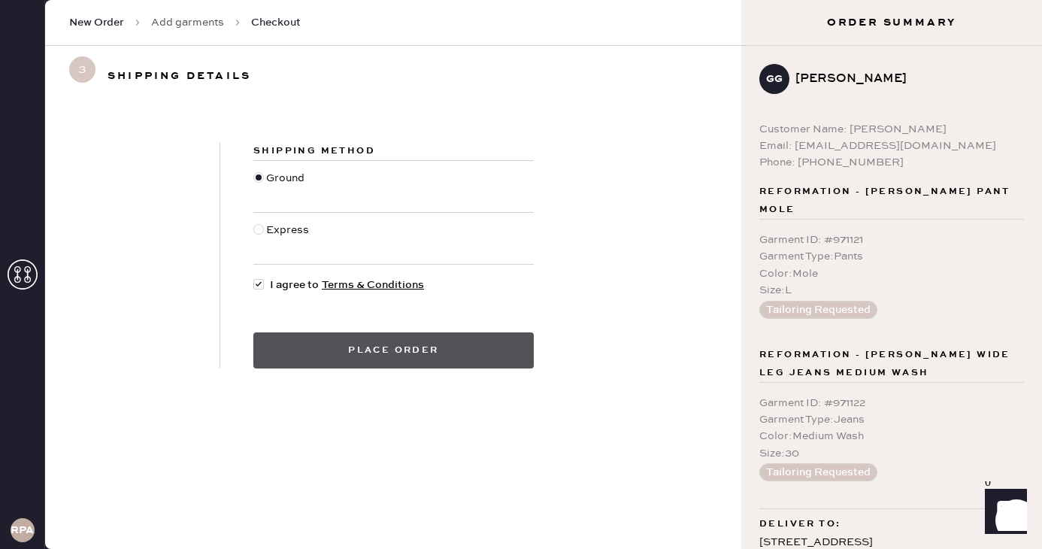
click at [325, 352] on button "Place order" at bounding box center [393, 350] width 280 height 36
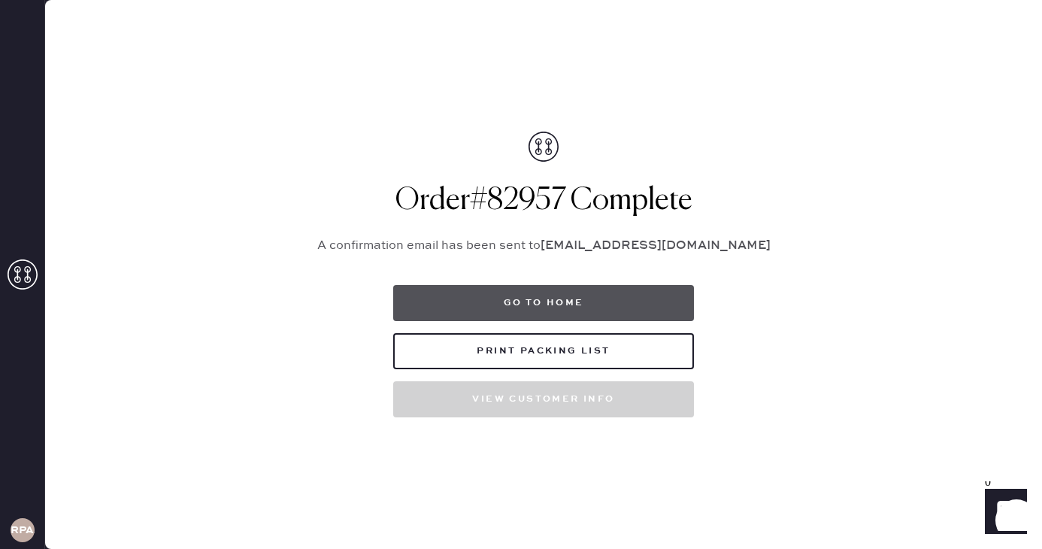
click at [461, 307] on button "Go to home" at bounding box center [543, 303] width 301 height 36
